Goal: Task Accomplishment & Management: Manage account settings

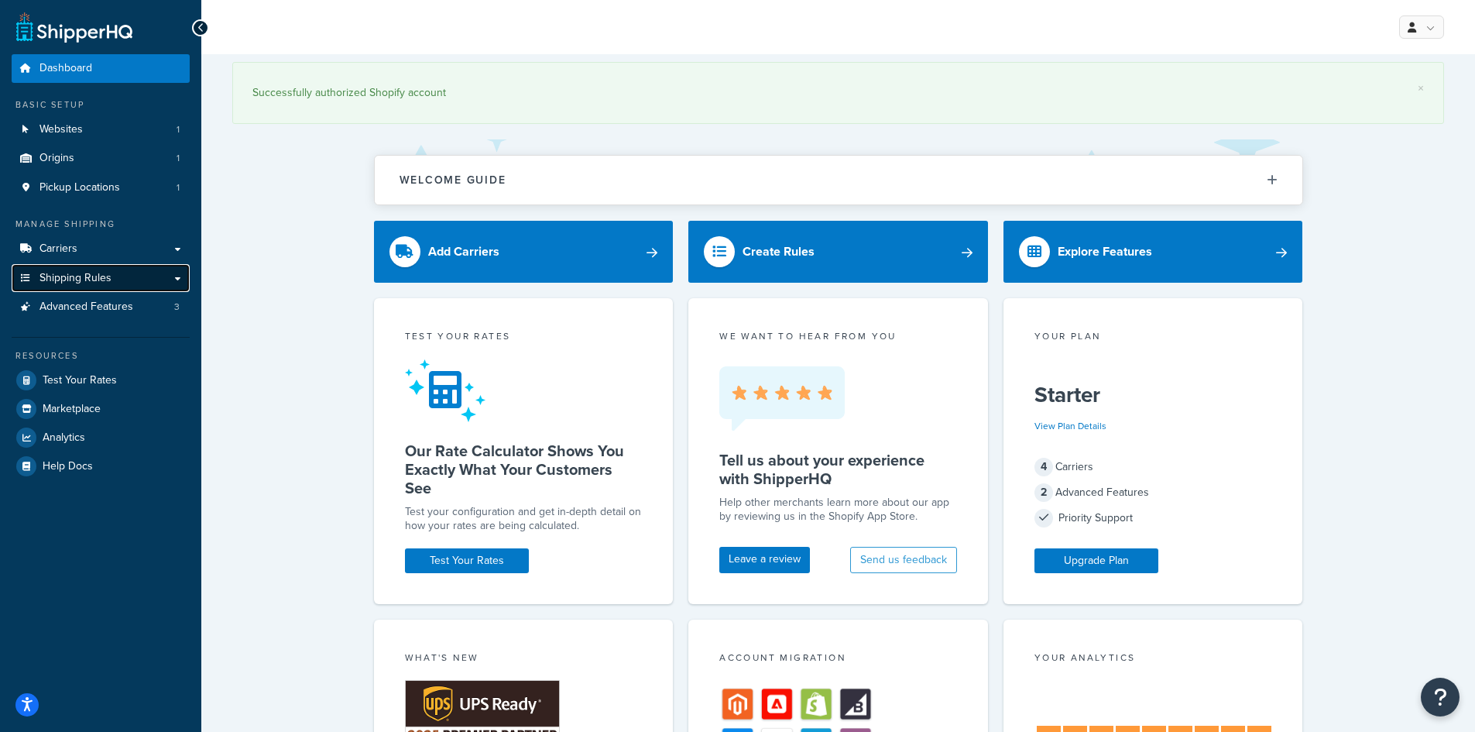
click at [90, 276] on span "Shipping Rules" at bounding box center [75, 278] width 72 height 13
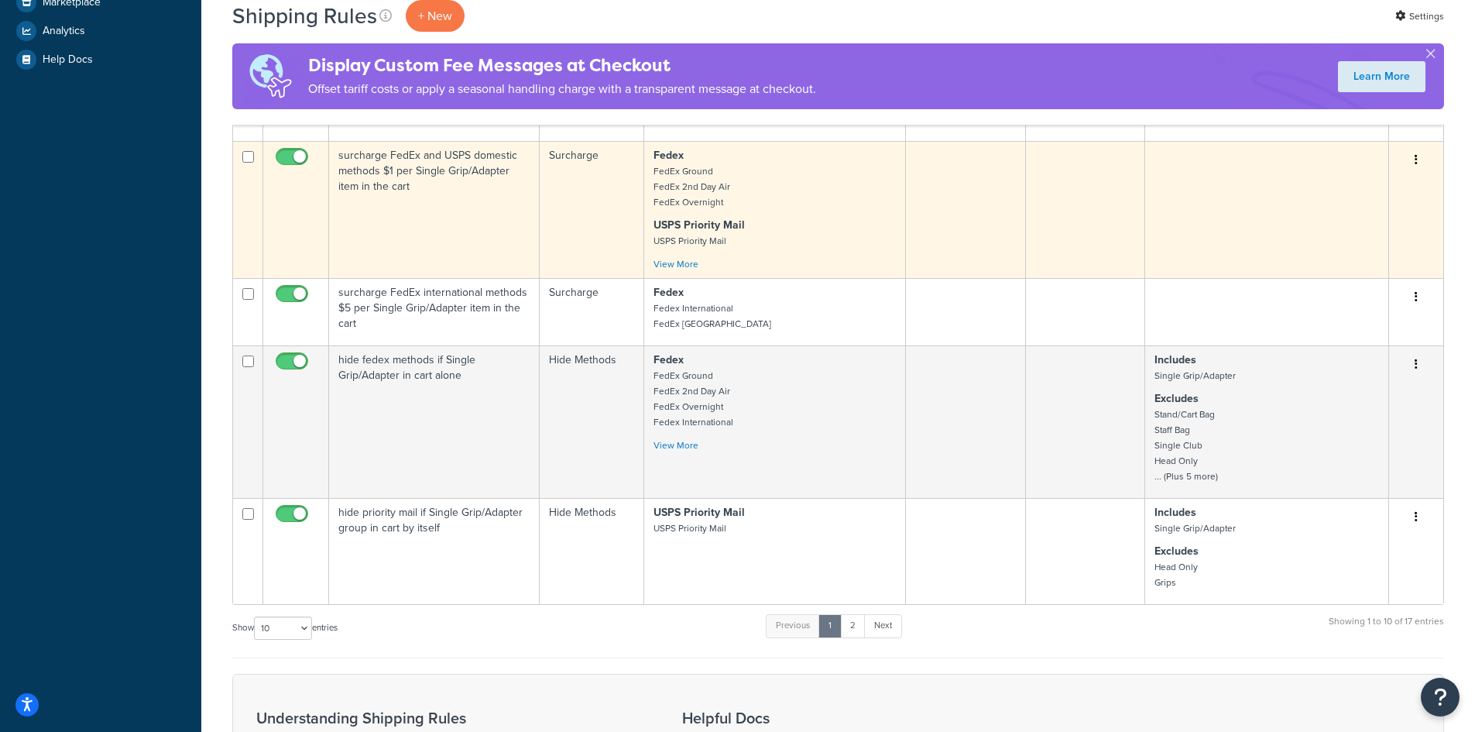
scroll to position [542, 0]
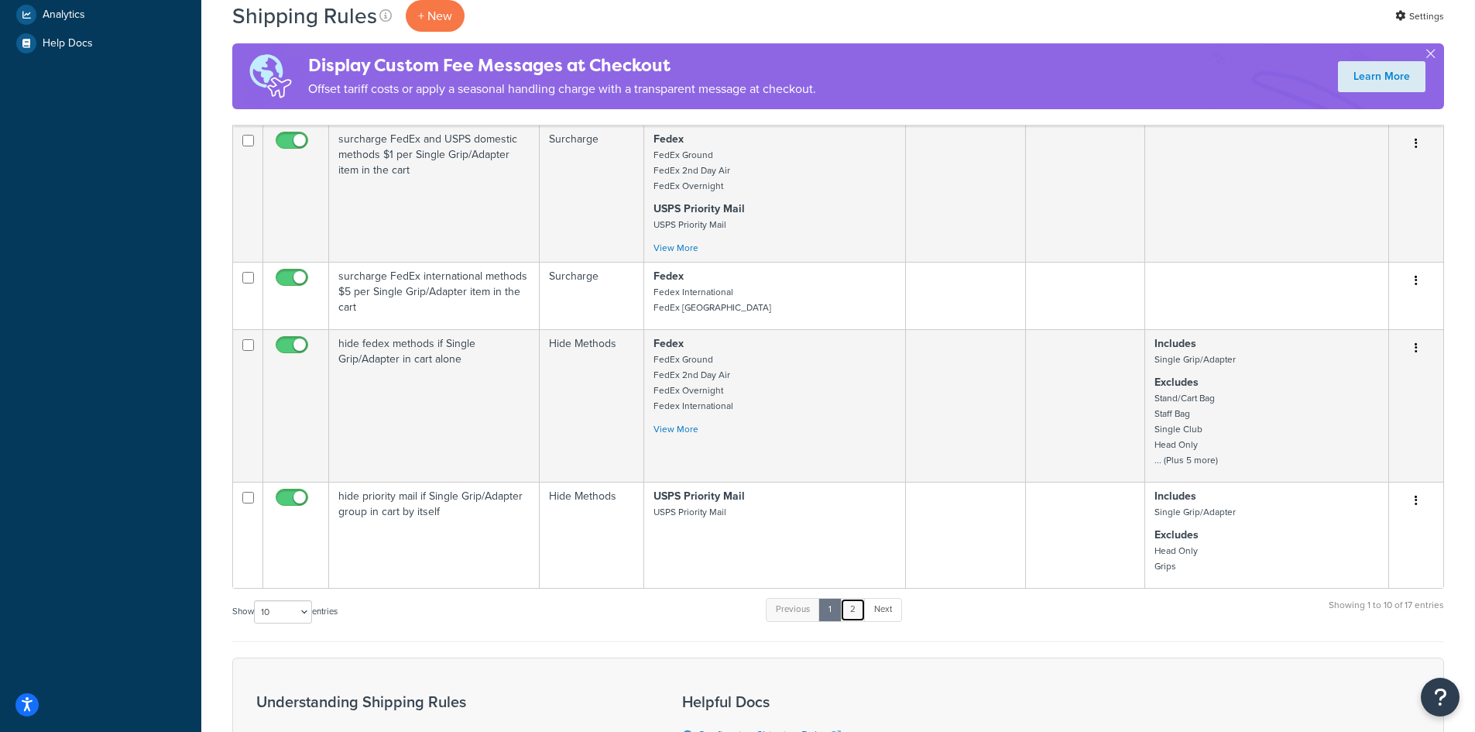
click at [854, 608] on link "2" at bounding box center [853, 609] width 26 height 23
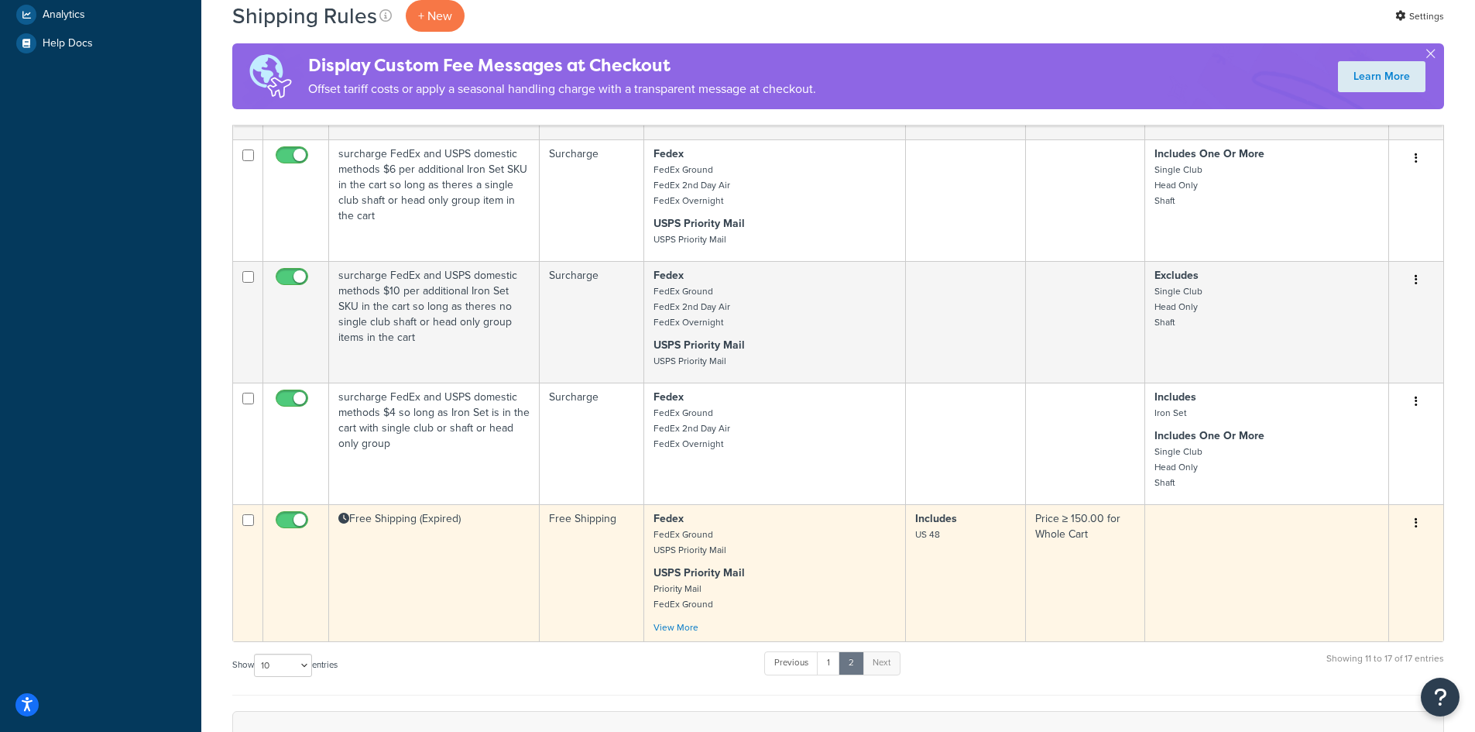
click at [283, 521] on input "checkbox" at bounding box center [293, 523] width 43 height 19
checkbox input "false"
click at [375, 523] on td "Free Shipping (Expired)" at bounding box center [434, 572] width 211 height 137
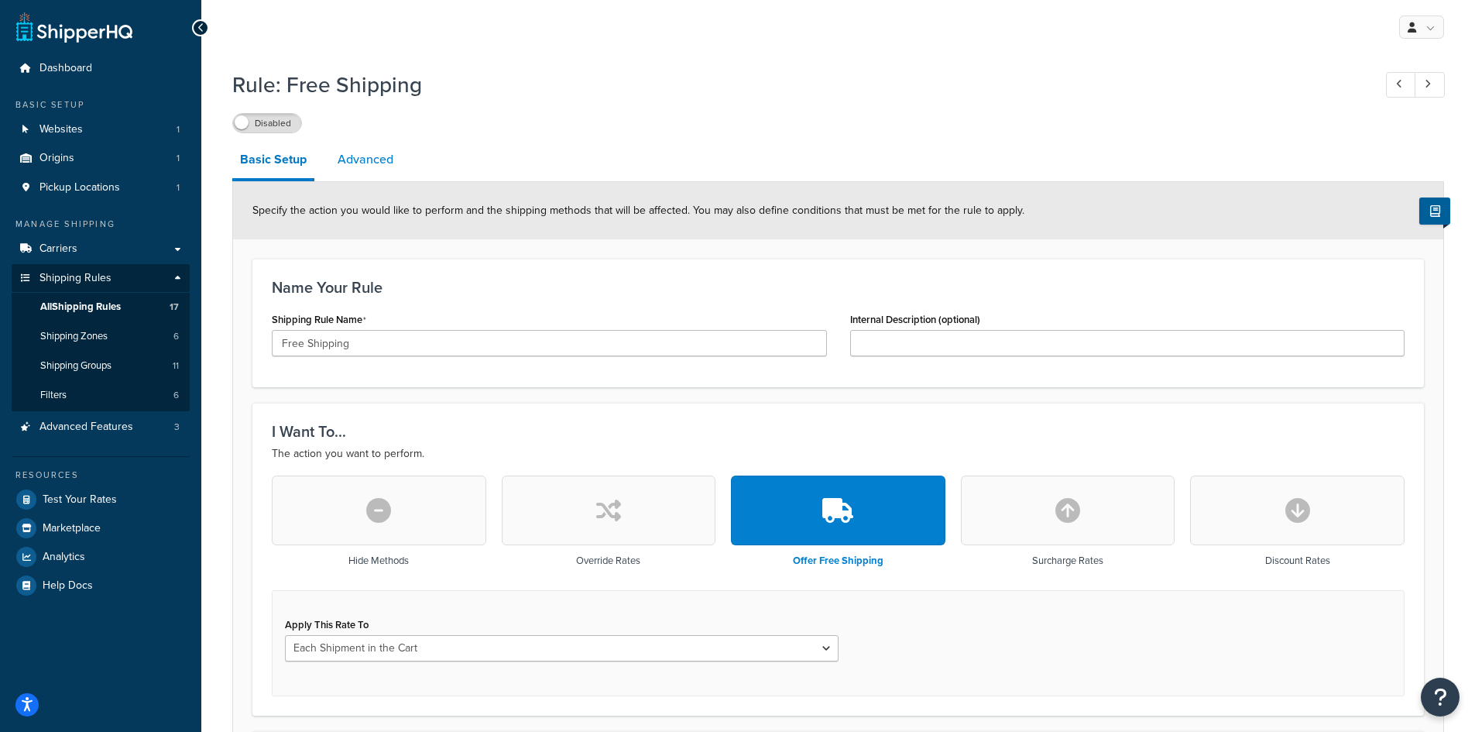
click at [366, 153] on link "Advanced" at bounding box center [365, 159] width 71 height 37
